Goal: Task Accomplishment & Management: Manage account settings

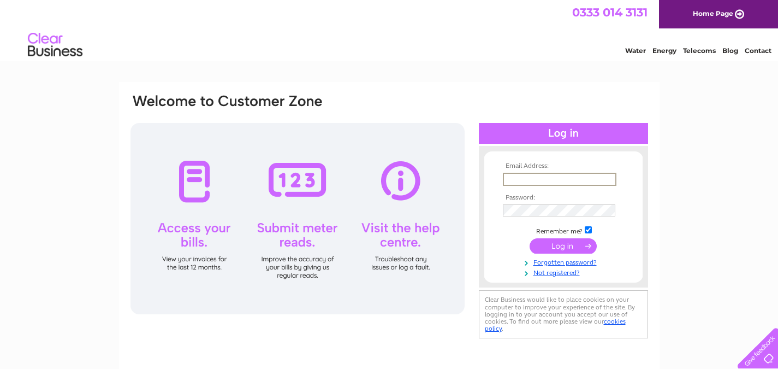
click at [586, 182] on input "text" at bounding box center [560, 179] width 114 height 13
type input "kai@kbe-events.co.uk"
click at [573, 204] on td at bounding box center [563, 211] width 127 height 18
click at [530, 238] on input "submit" at bounding box center [563, 245] width 67 height 15
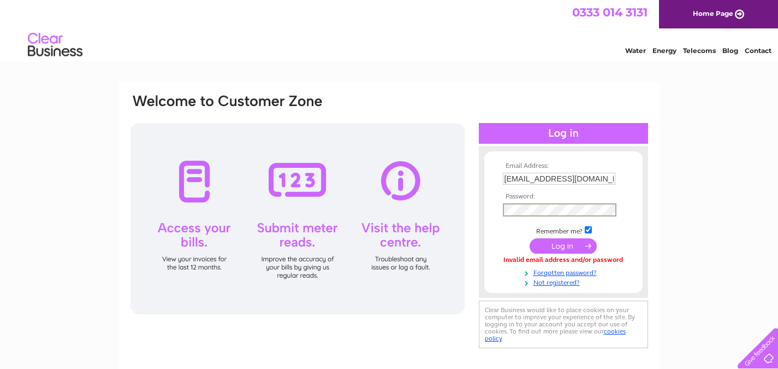
click at [530, 238] on input "submit" at bounding box center [563, 245] width 67 height 15
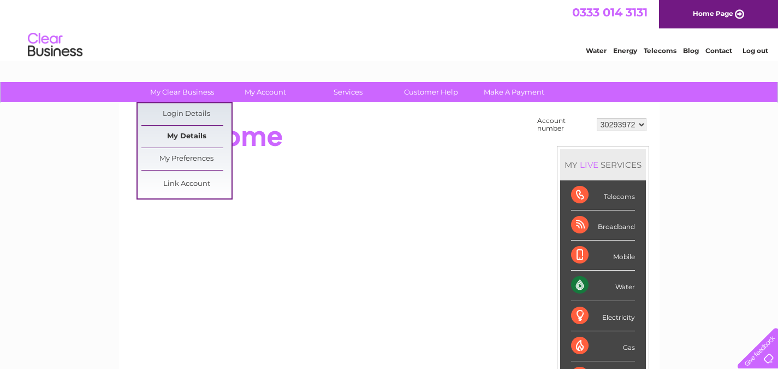
click at [187, 131] on link "My Details" at bounding box center [186, 137] width 90 height 22
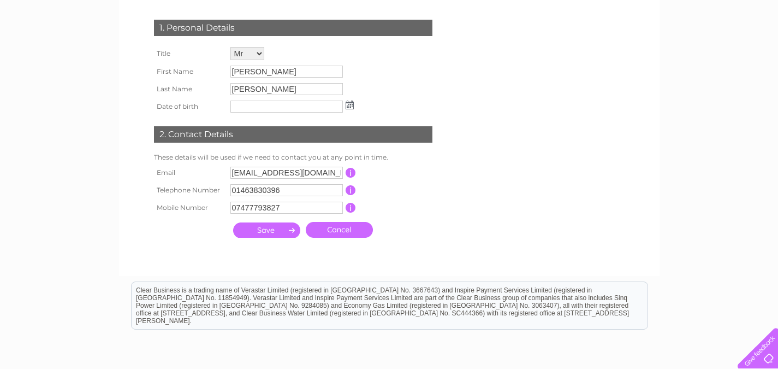
scroll to position [55, 0]
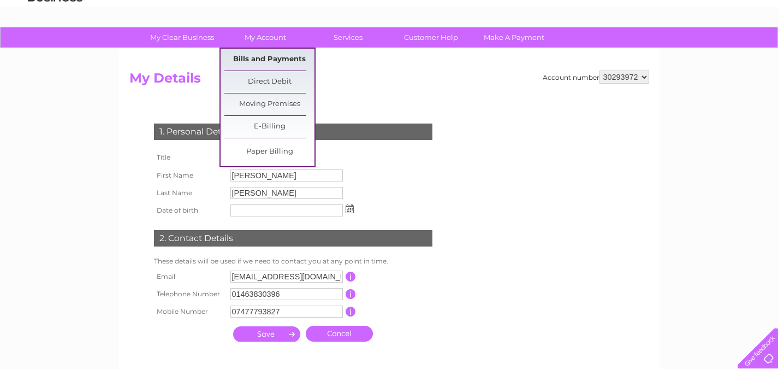
click at [270, 62] on link "Bills and Payments" at bounding box center [269, 60] width 90 height 22
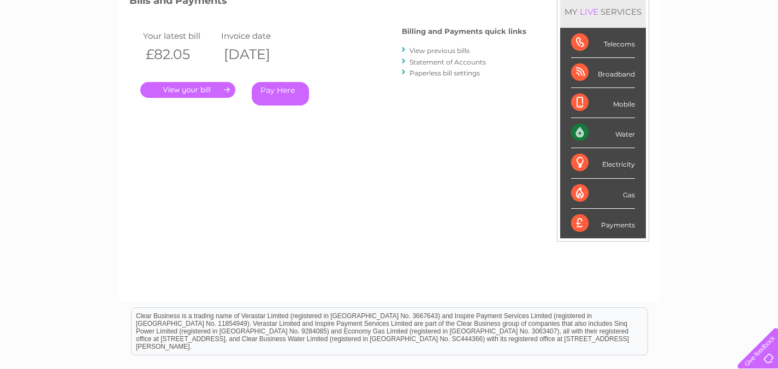
scroll to position [55, 0]
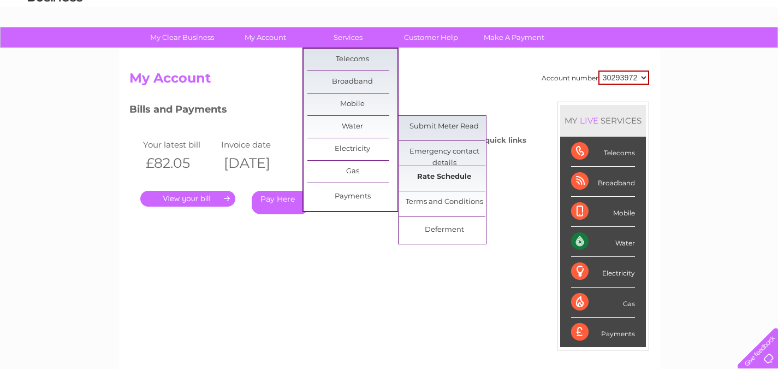
click at [448, 173] on link "Rate Schedule" at bounding box center [444, 177] width 90 height 22
